Goal: Task Accomplishment & Management: Use online tool/utility

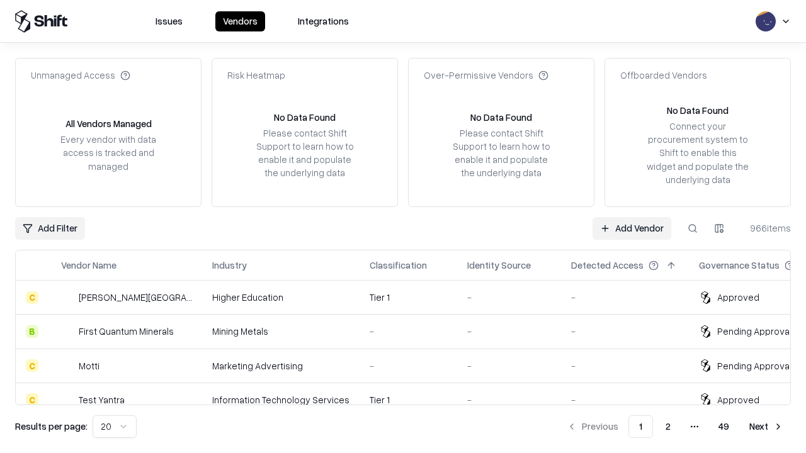
click at [632, 228] on link "Add Vendor" at bounding box center [632, 228] width 79 height 23
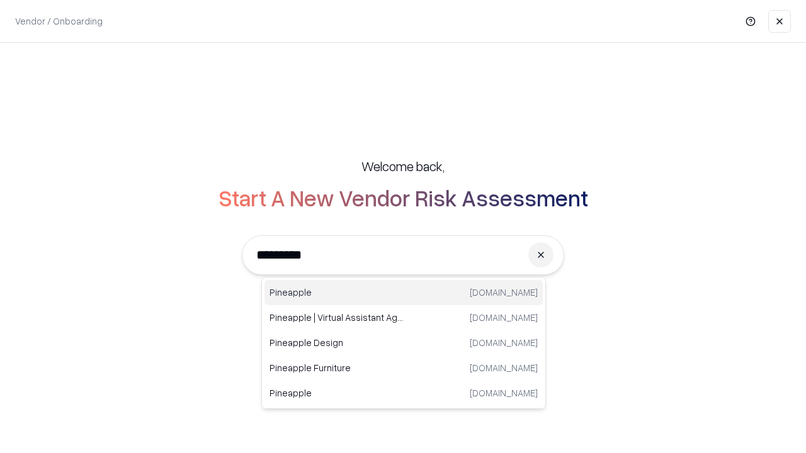
click at [404, 293] on div "Pineapple [DOMAIN_NAME]" at bounding box center [404, 292] width 278 height 25
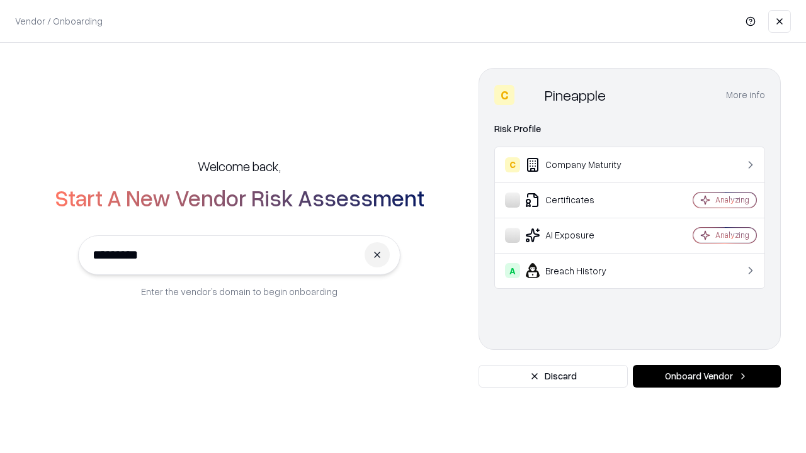
type input "*********"
click at [707, 377] on button "Onboard Vendor" at bounding box center [707, 376] width 148 height 23
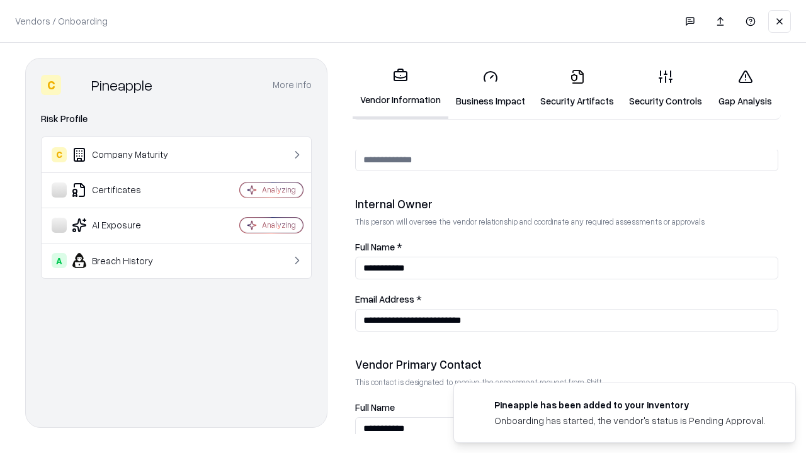
scroll to position [652, 0]
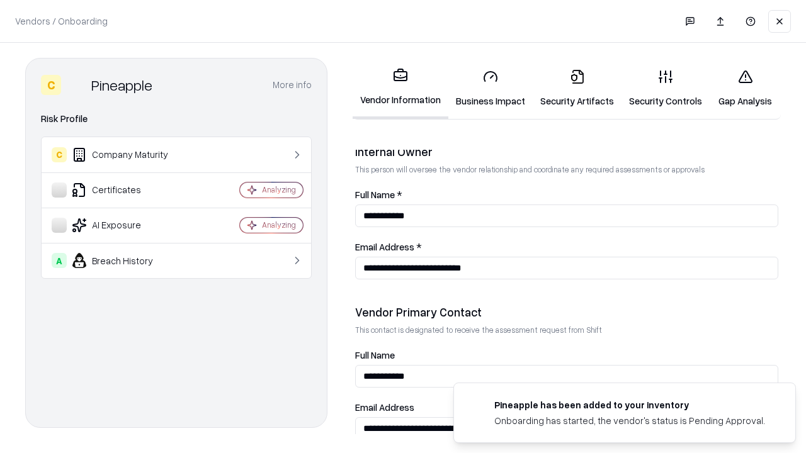
click at [491, 88] on link "Business Impact" at bounding box center [490, 88] width 84 height 59
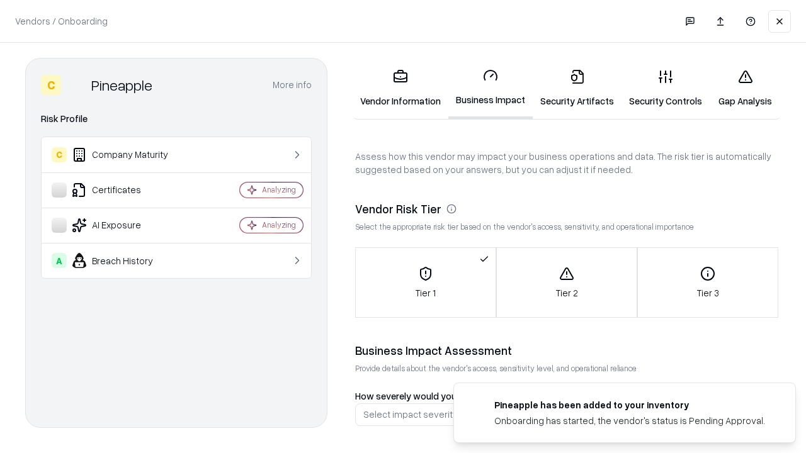
click at [745, 88] on link "Gap Analysis" at bounding box center [745, 88] width 71 height 59
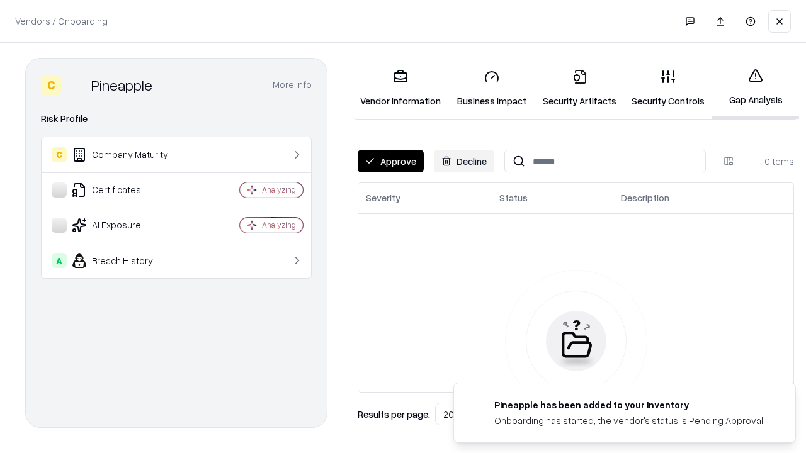
click at [390, 161] on button "Approve" at bounding box center [391, 161] width 66 height 23
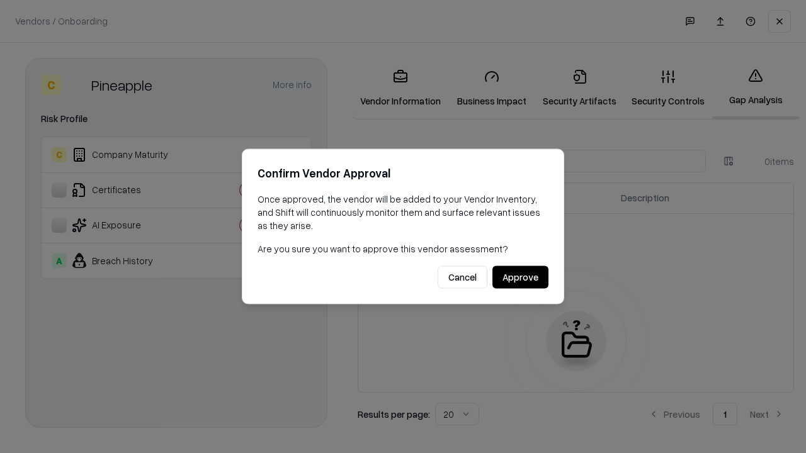
click at [520, 277] on button "Approve" at bounding box center [521, 277] width 56 height 23
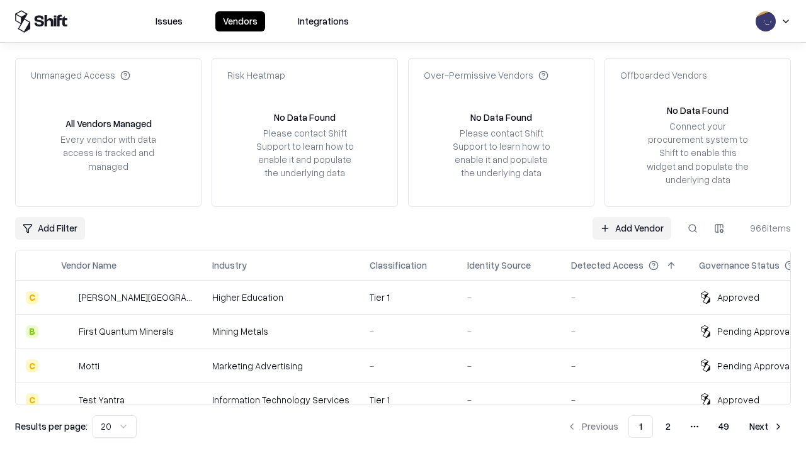
type input "*********"
click at [632, 228] on link "Add Vendor" at bounding box center [632, 228] width 79 height 23
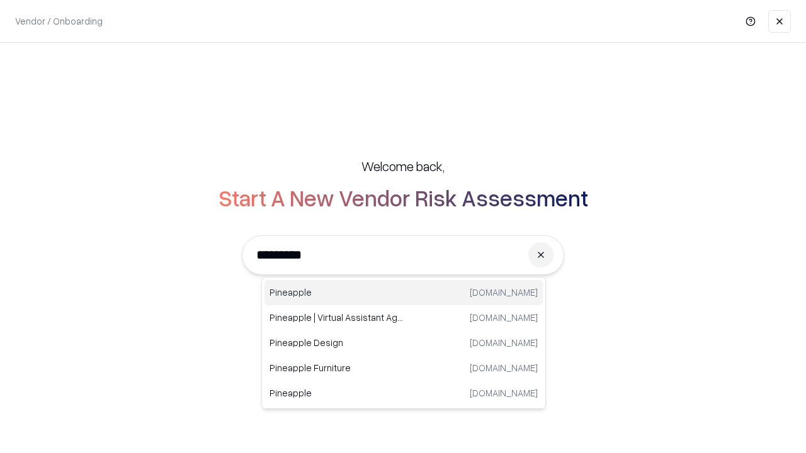
click at [404, 293] on div "Pineapple [DOMAIN_NAME]" at bounding box center [404, 292] width 278 height 25
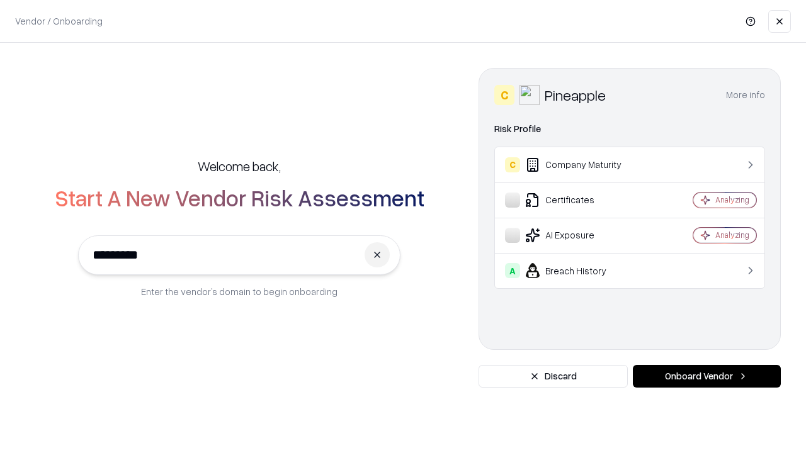
type input "*********"
click at [707, 377] on button "Onboard Vendor" at bounding box center [707, 376] width 148 height 23
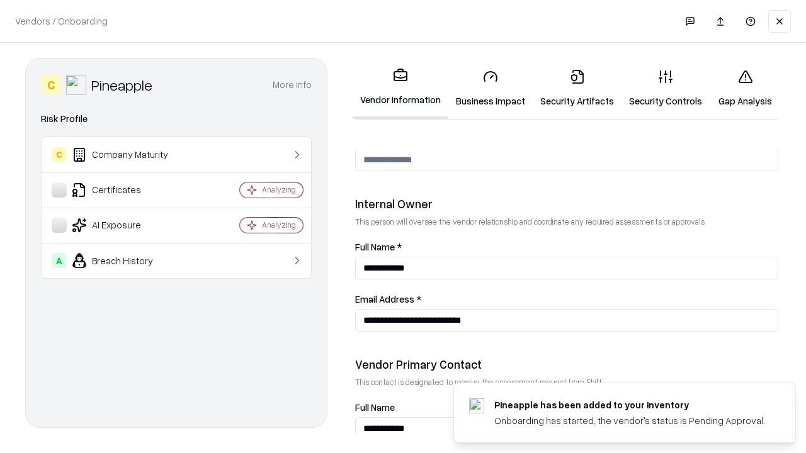
scroll to position [652, 0]
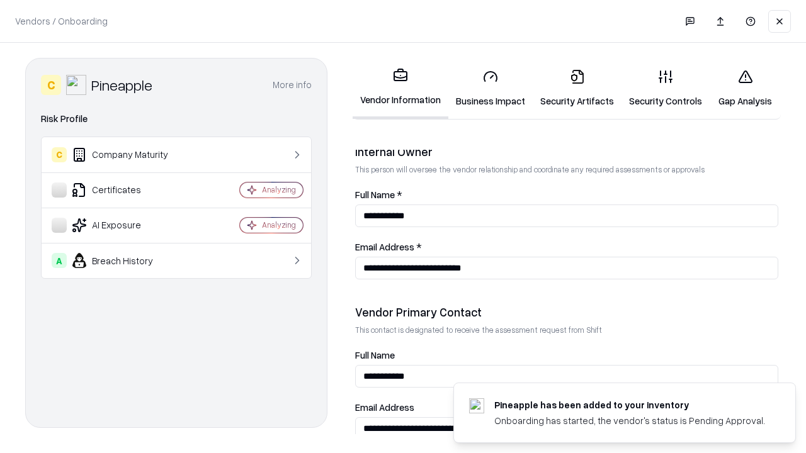
click at [745, 88] on link "Gap Analysis" at bounding box center [745, 88] width 71 height 59
